Goal: Information Seeking & Learning: Find specific fact

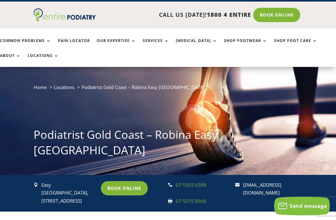
scroll to position [14, 0]
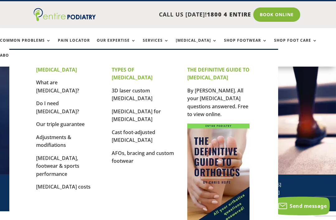
click at [159, 108] on link "[MEDICAL_DATA] for [MEDICAL_DATA]" at bounding box center [136, 115] width 49 height 15
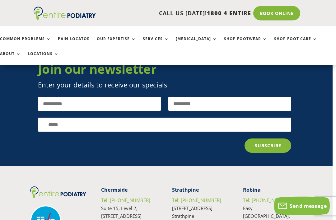
scroll to position [970, 3]
click at [264, 186] on h5 "Robina" at bounding box center [271, 191] width 56 height 10
click at [267, 197] on link "Tel: [PHONE_NUMBER]" at bounding box center [267, 200] width 49 height 6
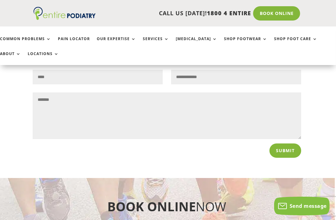
scroll to position [703, 1]
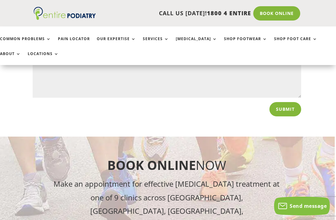
click at [199, 157] on div "Book Online Now Make an appointment for effective podiatry treatment at one of …" at bounding box center [166, 205] width 269 height 96
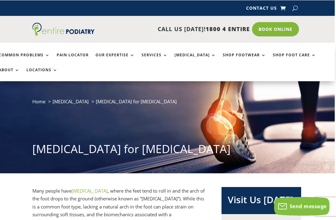
scroll to position [0, 1]
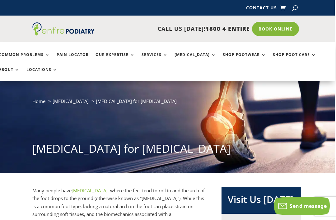
click at [161, 51] on ul "Common Problems Pain Locator Our Expertise Services Orthotics Shop Footwear Sho…" at bounding box center [166, 61] width 343 height 39
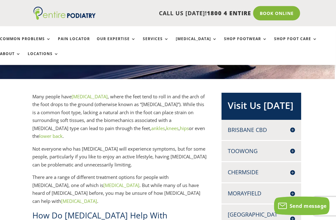
scroll to position [96, 1]
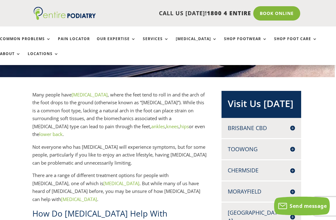
click at [163, 39] on link "Services" at bounding box center [156, 43] width 26 height 13
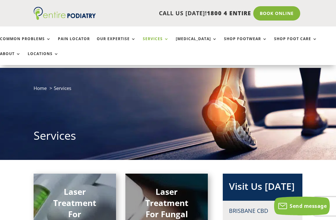
scroll to position [32, 0]
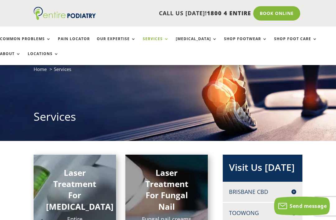
click at [160, 42] on link "Services" at bounding box center [156, 43] width 26 height 13
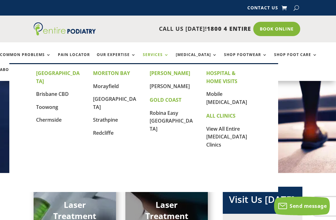
click at [177, 118] on link "Robina Easy [GEOGRAPHIC_DATA]" at bounding box center [171, 121] width 43 height 23
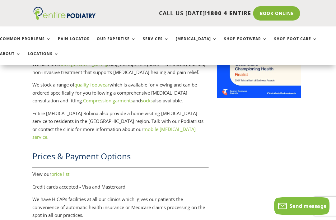
scroll to position [861, 1]
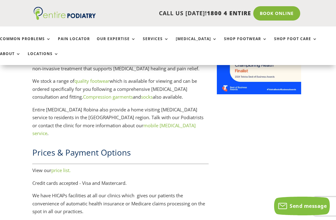
click at [65, 167] on link "price list." at bounding box center [60, 170] width 19 height 6
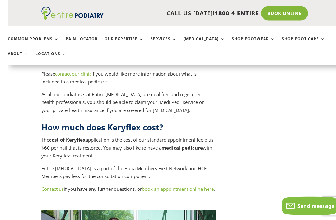
scroll to position [3035, 0]
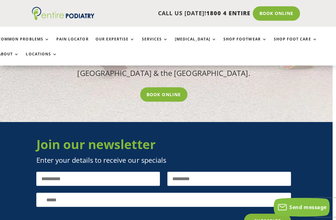
scroll to position [3675, 3]
